Goal: Task Accomplishment & Management: Manage account settings

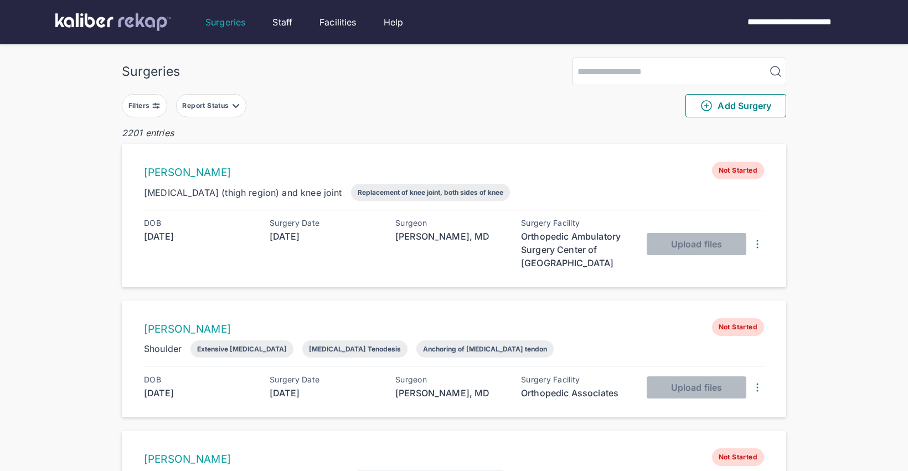
click at [614, 72] on input "search" at bounding box center [669, 71] width 193 height 27
type input "*******"
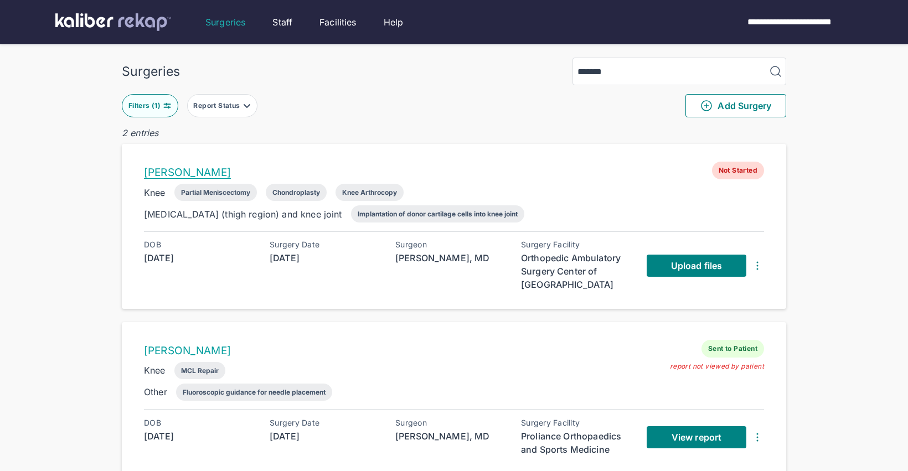
click at [193, 173] on link "[PERSON_NAME]" at bounding box center [187, 172] width 87 height 13
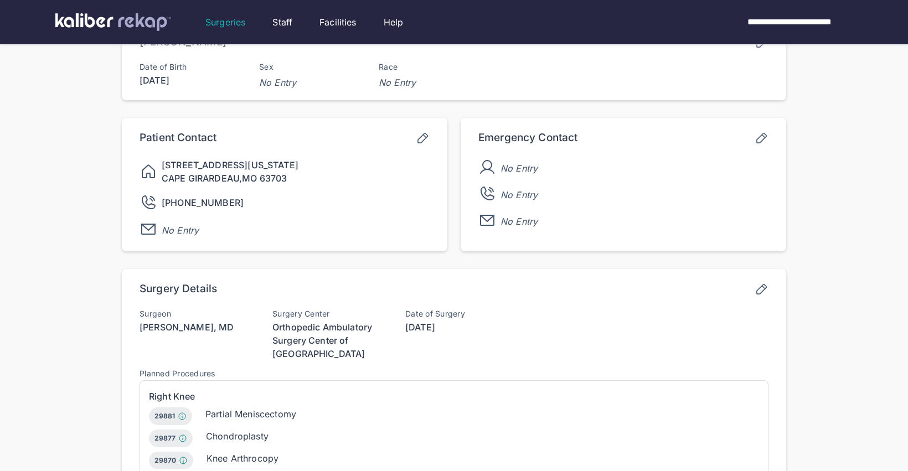
scroll to position [143, 0]
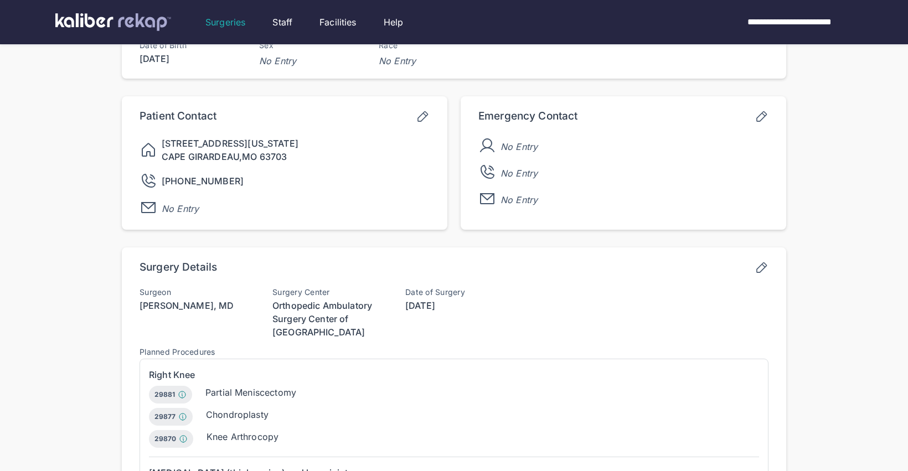
click at [753, 268] on div "Surgery Details" at bounding box center [453, 269] width 629 height 16
click at [760, 268] on icon at bounding box center [761, 268] width 14 height 14
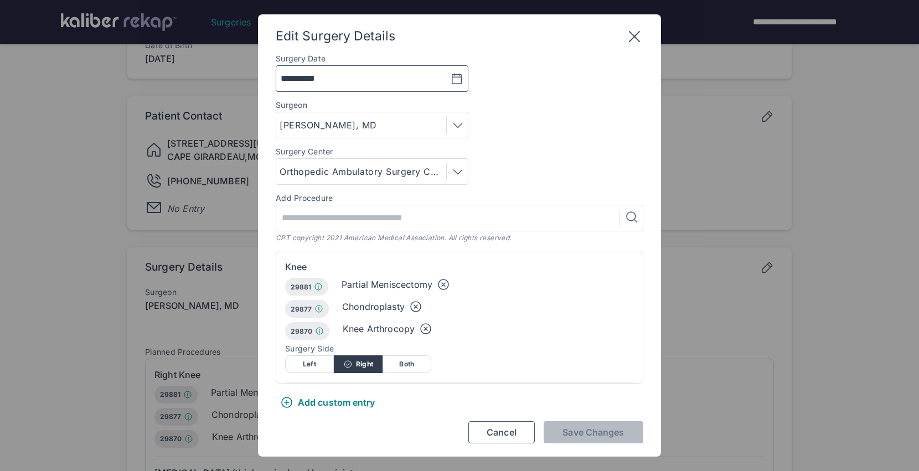
click at [453, 74] on icon "button" at bounding box center [456, 79] width 9 height 10
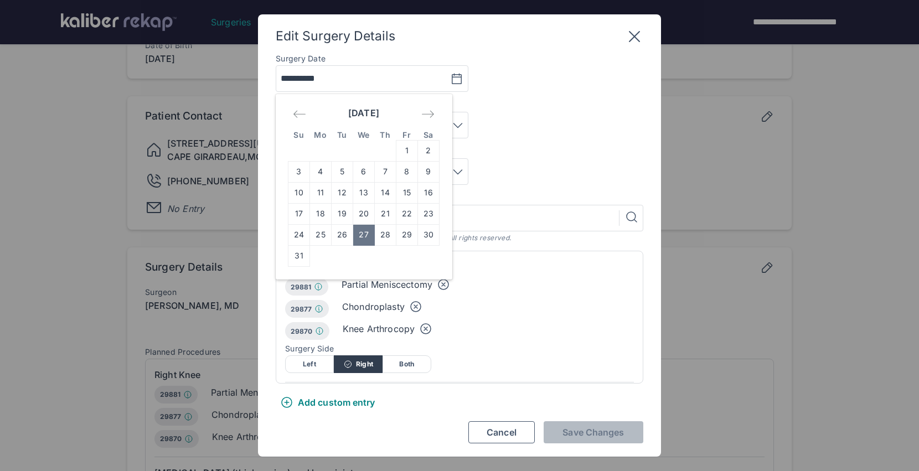
click at [428, 114] on icon "Move forward to switch to the next month." at bounding box center [428, 113] width 12 height 7
click at [346, 173] on td "9" at bounding box center [342, 171] width 22 height 21
type input "**********"
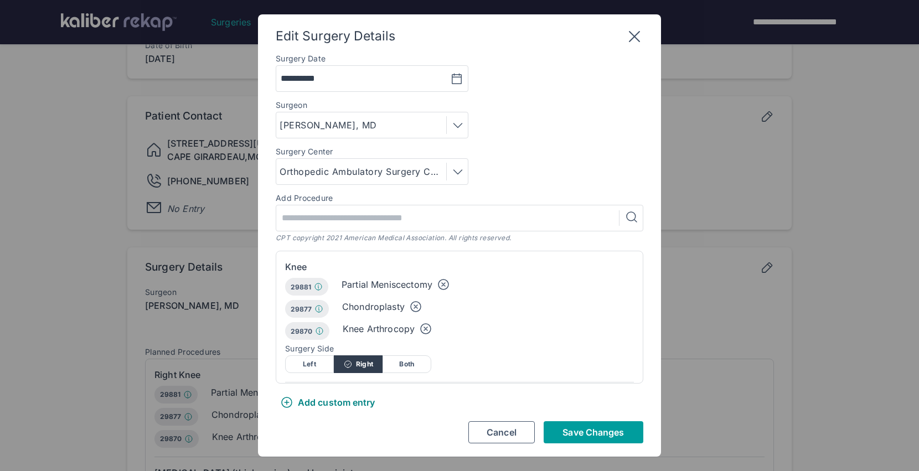
click at [598, 427] on span "Save Changes" at bounding box center [592, 432] width 61 height 11
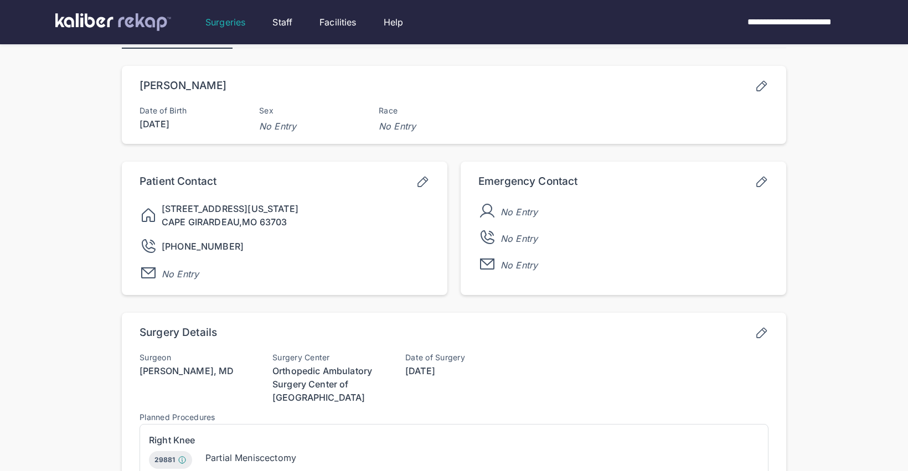
scroll to position [0, 0]
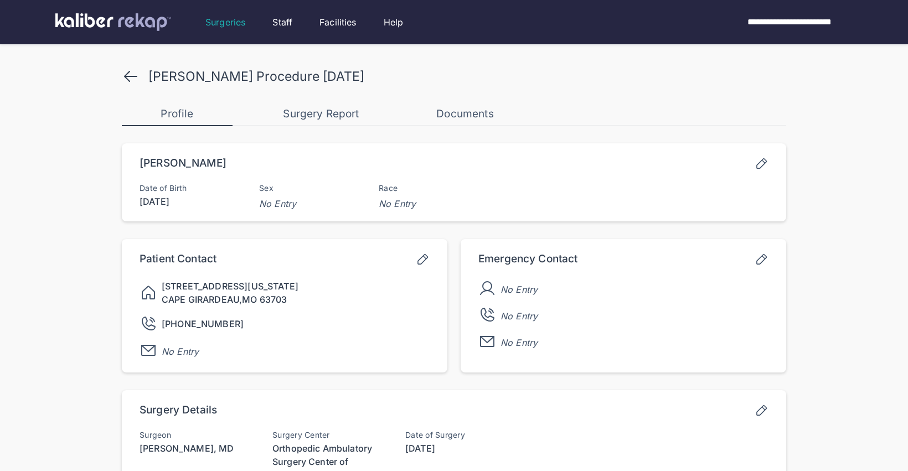
click at [126, 77] on icon at bounding box center [131, 76] width 12 height 10
